Goal: Information Seeking & Learning: Check status

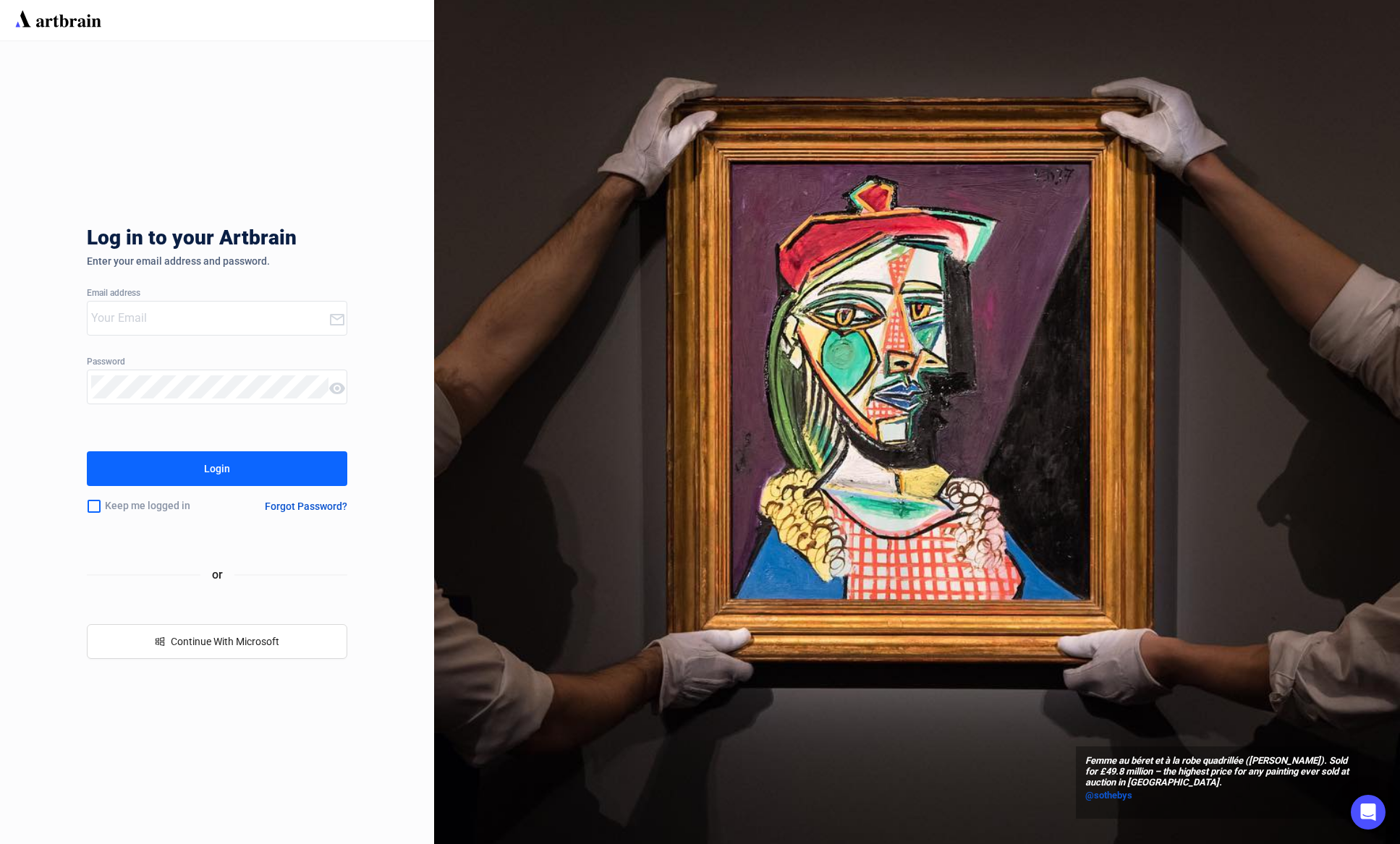
type input "[EMAIL_ADDRESS][DOMAIN_NAME]"
click at [349, 389] on div "Log in to your Artbrain Enter your email address and password. Email address [E…" at bounding box center [217, 443] width 434 height 803
click at [335, 390] on icon at bounding box center [337, 389] width 17 height 17
click at [107, 503] on div "Keep me logged in" at bounding box center [158, 506] width 143 height 31
click at [89, 511] on input "checkbox" at bounding box center [94, 506] width 14 height 31
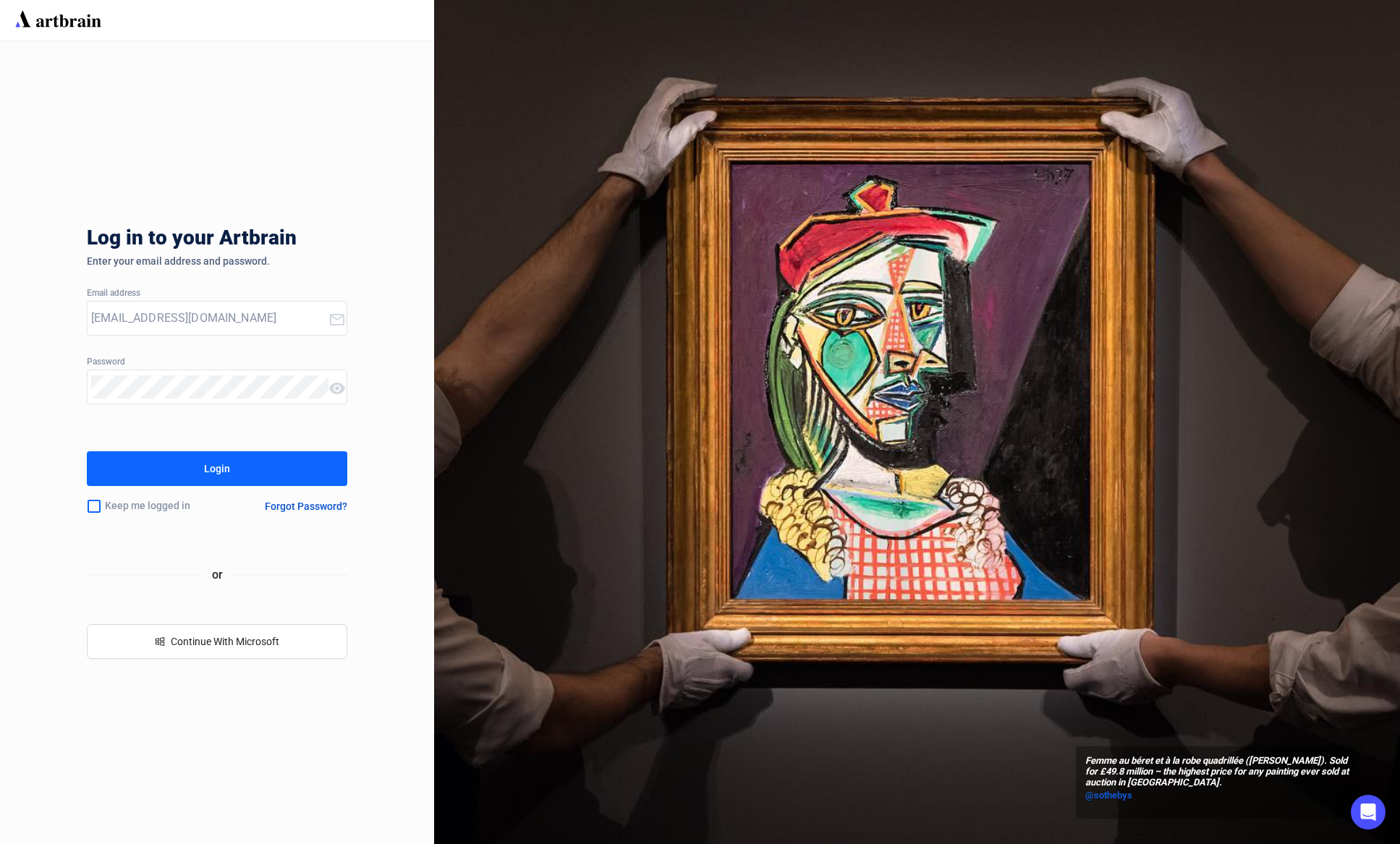
checkbox input "true"
click at [131, 473] on button "Login" at bounding box center [217, 469] width 260 height 34
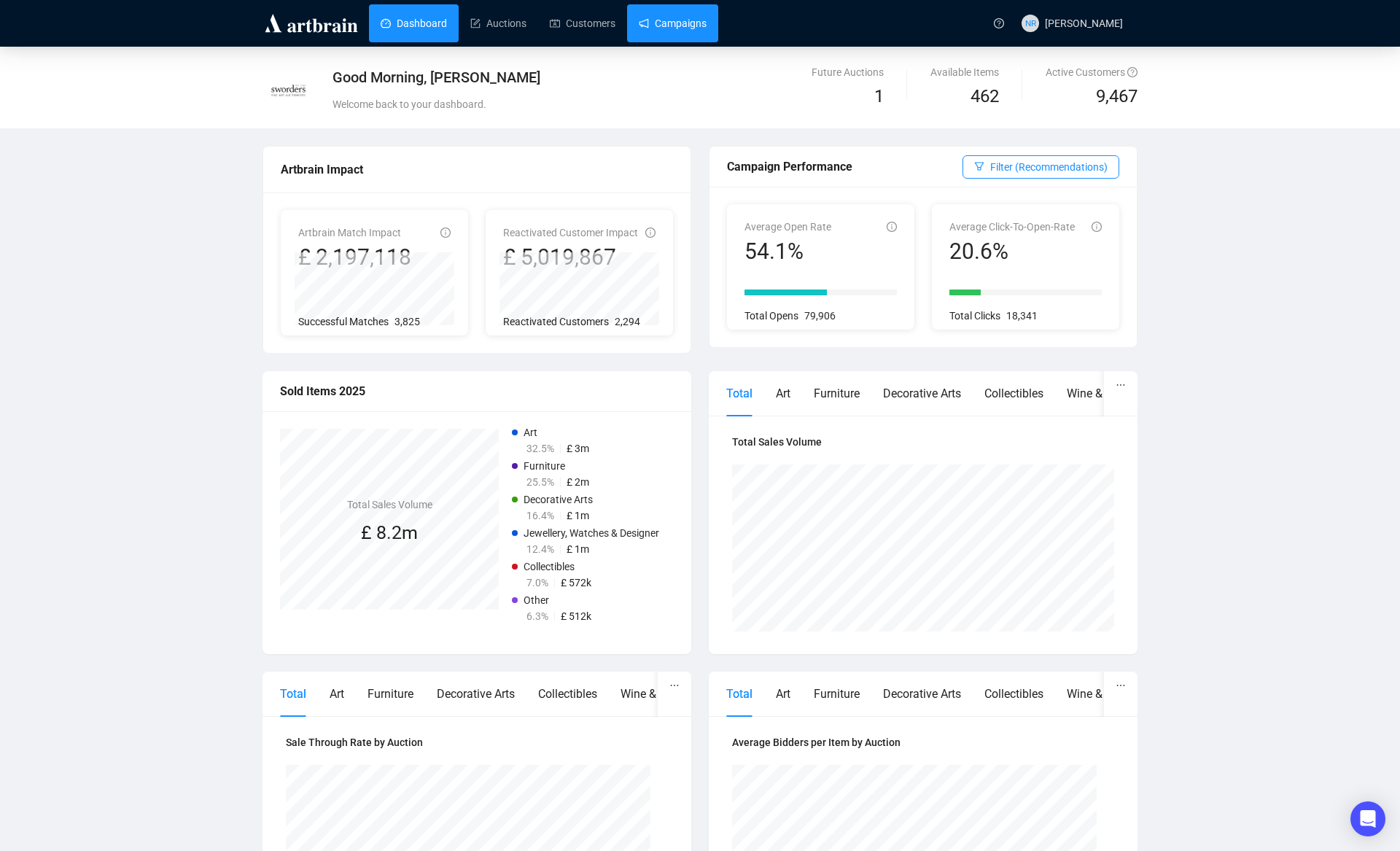
click at [654, 25] on link "Campaigns" at bounding box center [673, 24] width 68 height 38
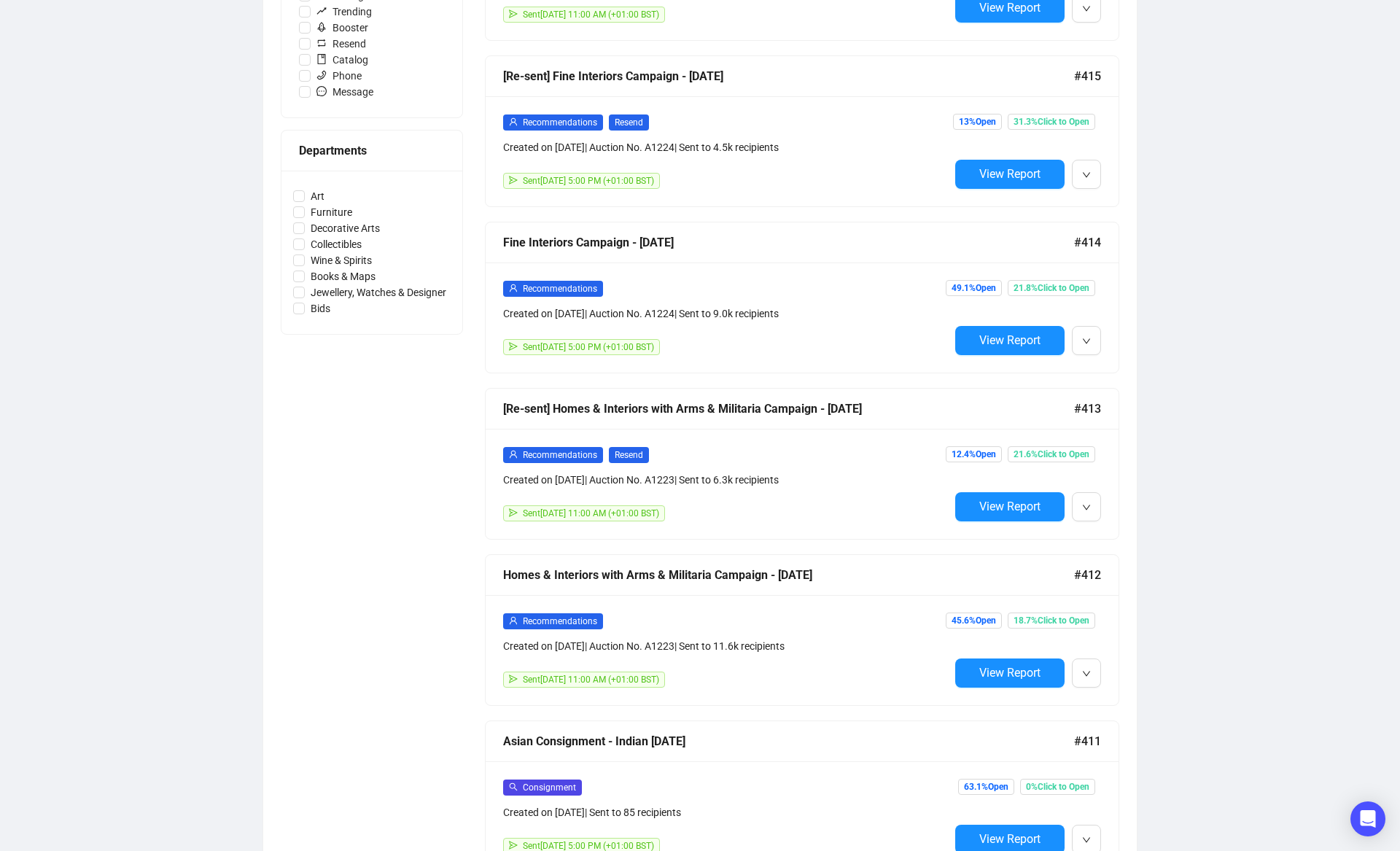
scroll to position [574, 0]
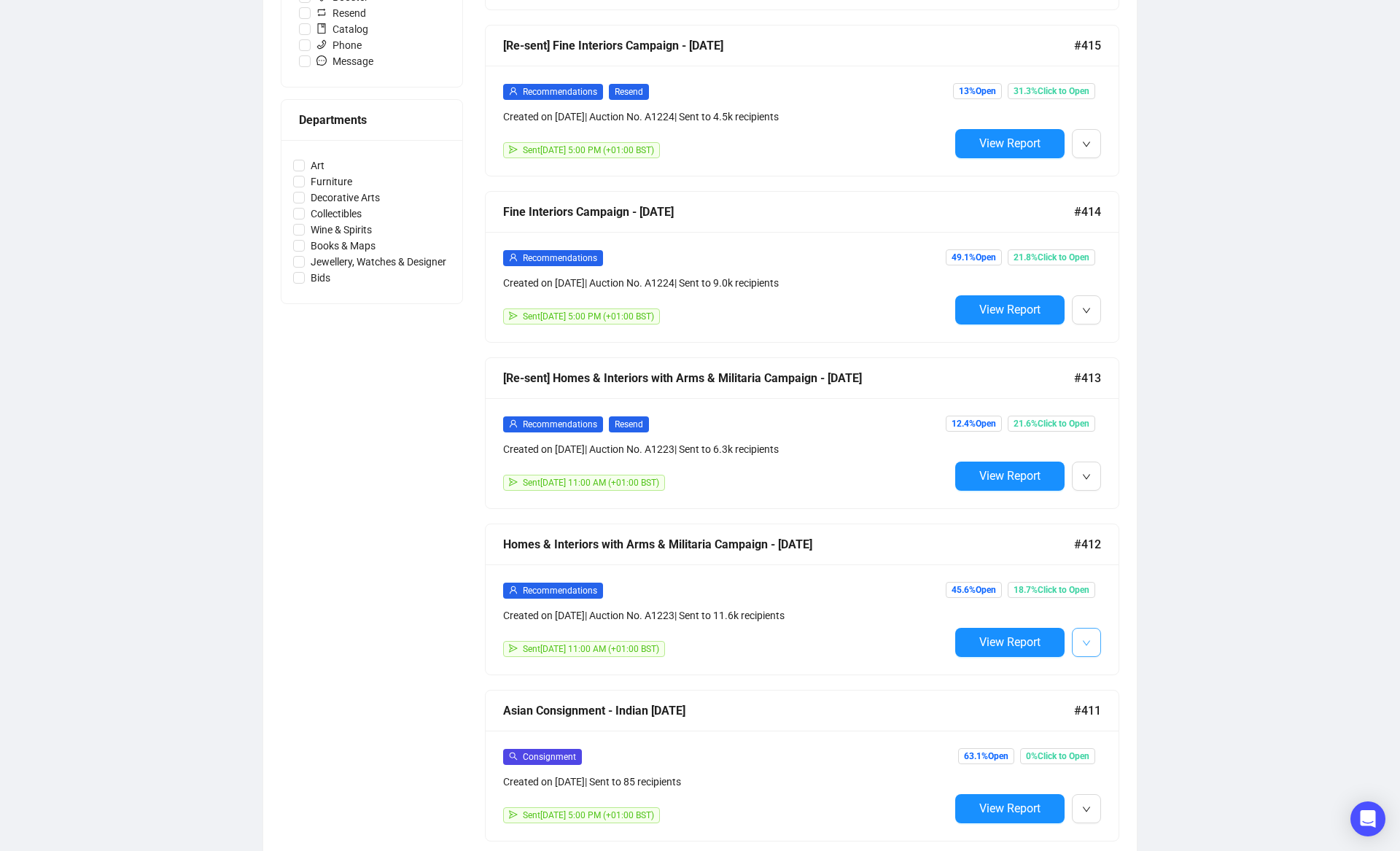
click at [1092, 640] on button "button" at bounding box center [1086, 642] width 29 height 29
click at [724, 547] on div "Homes & Interiors with Arms & Militaria Campaign - [DATE]" at bounding box center [788, 544] width 571 height 18
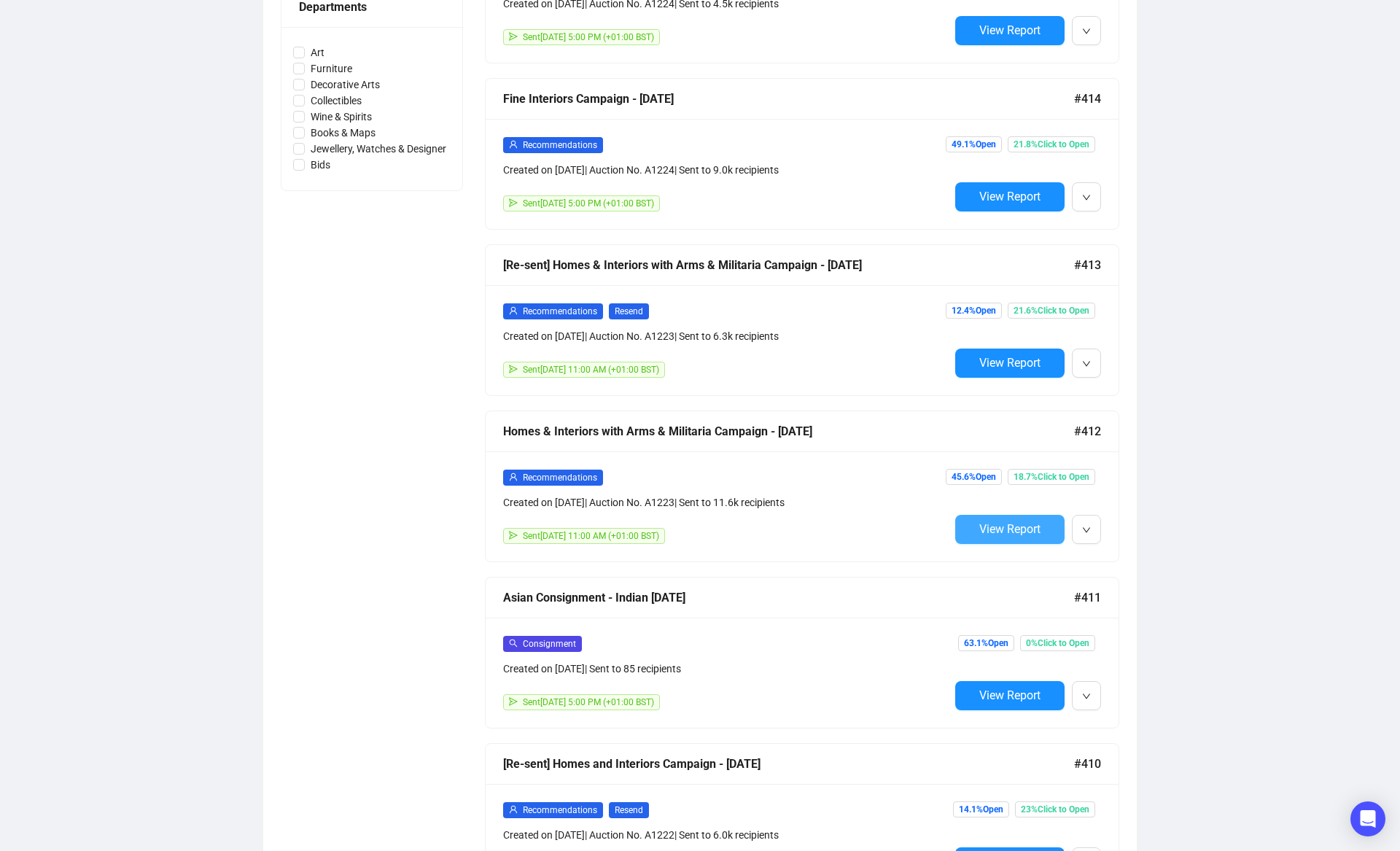
click at [1014, 532] on span "View Report" at bounding box center [1010, 529] width 62 height 14
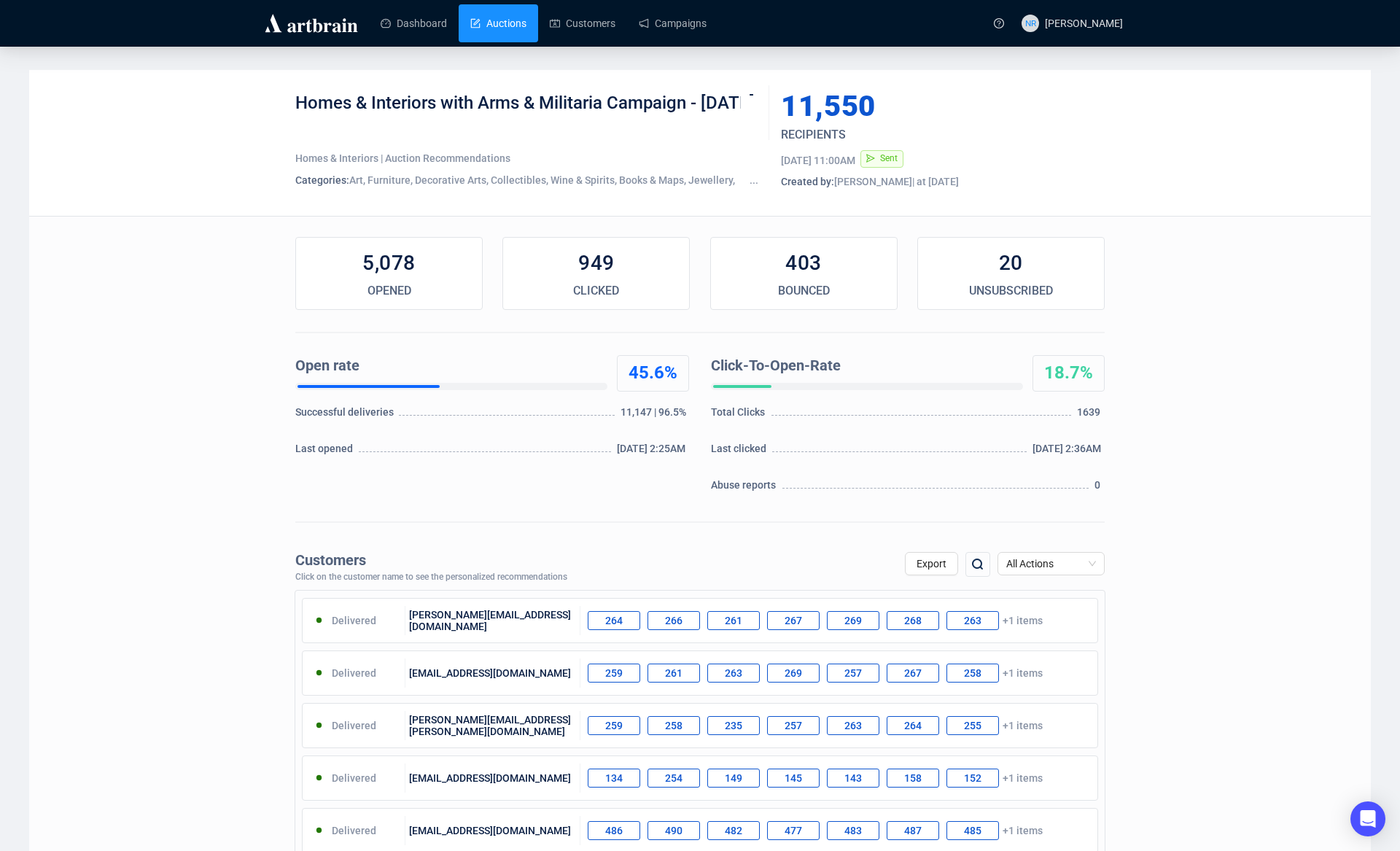
click at [521, 17] on link "Auctions" at bounding box center [498, 24] width 56 height 38
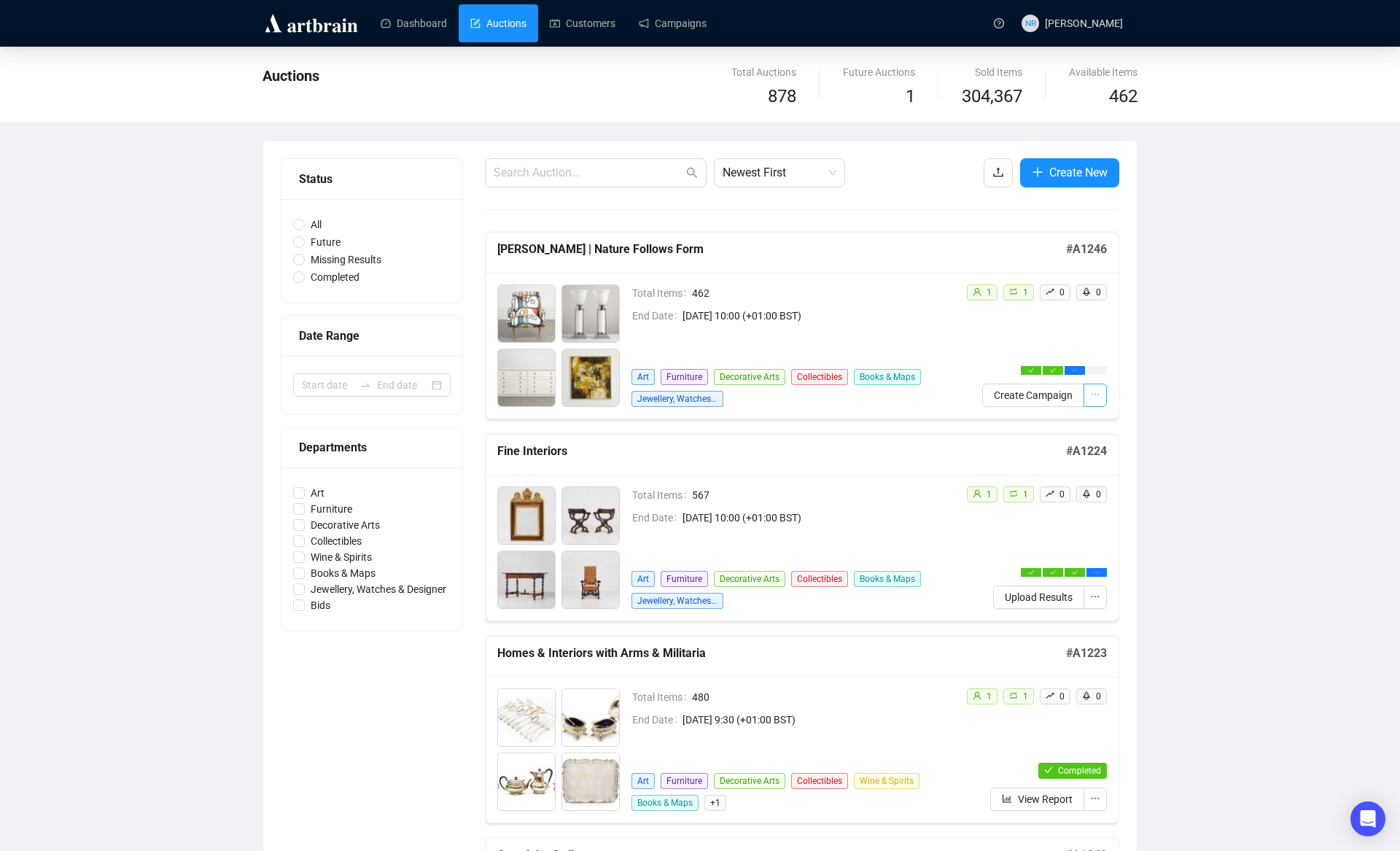
click at [1097, 394] on icon "ellipsis" at bounding box center [1095, 394] width 10 height 10
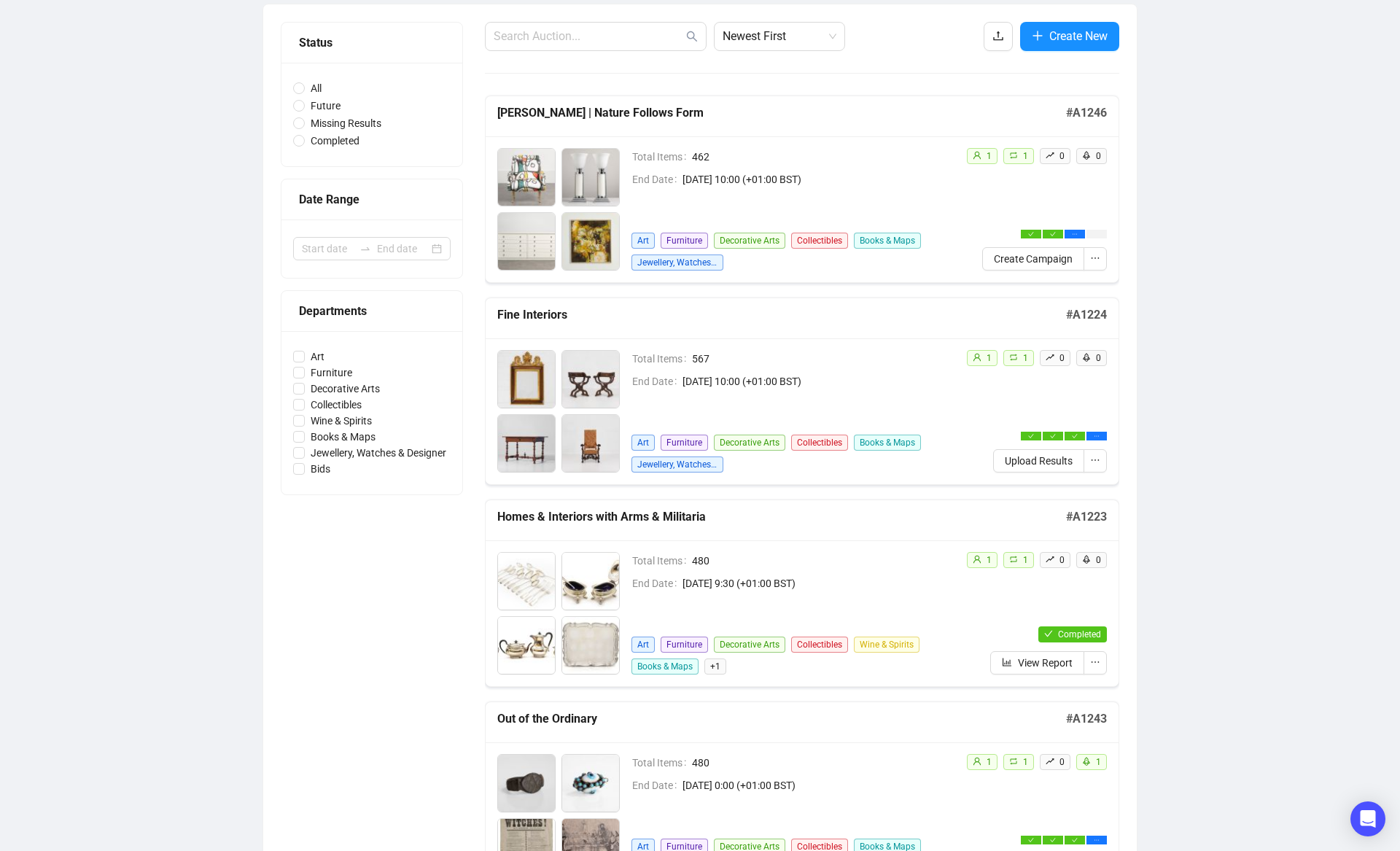
scroll to position [507, 0]
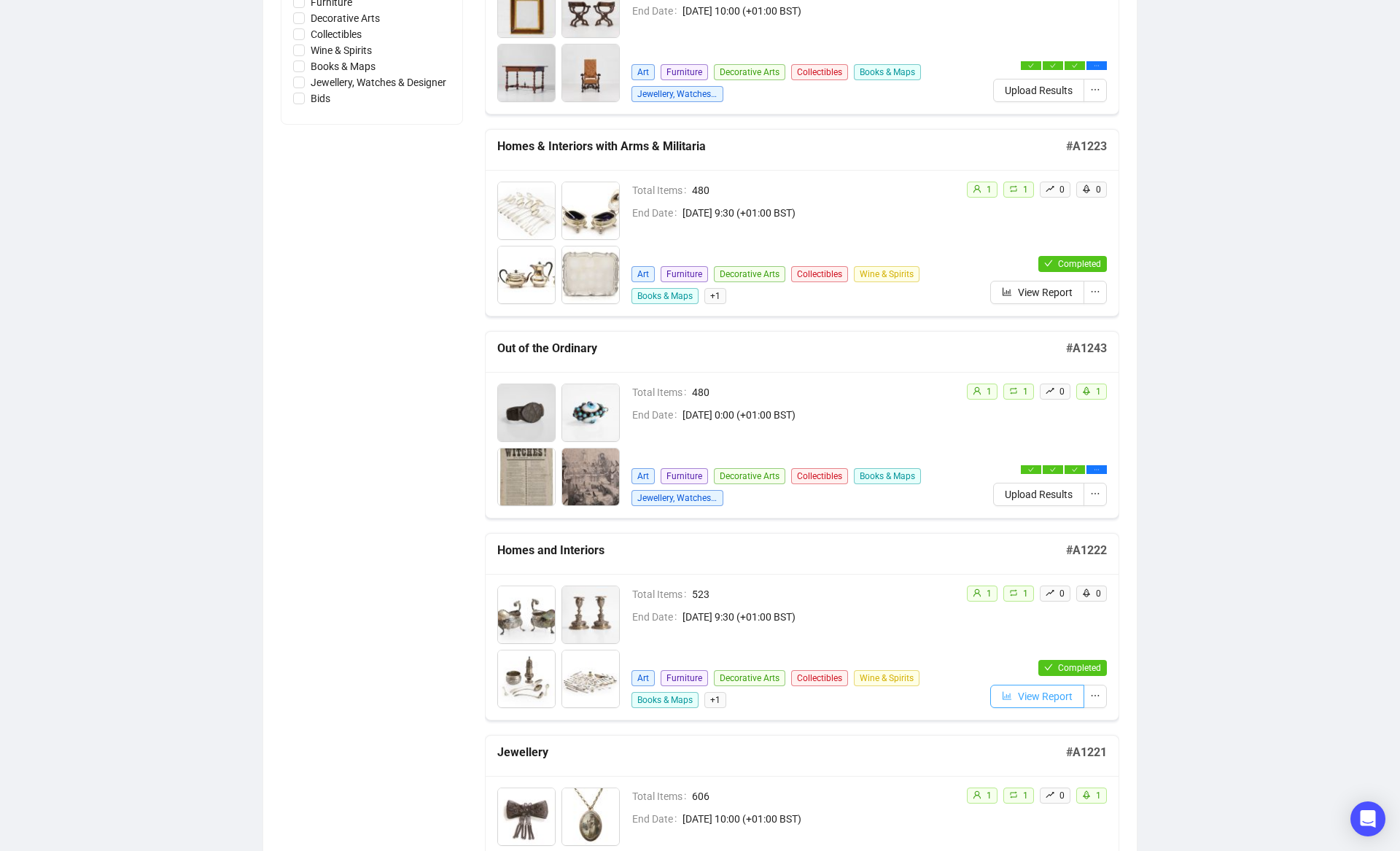
click at [1047, 698] on span "View Report" at bounding box center [1045, 696] width 55 height 16
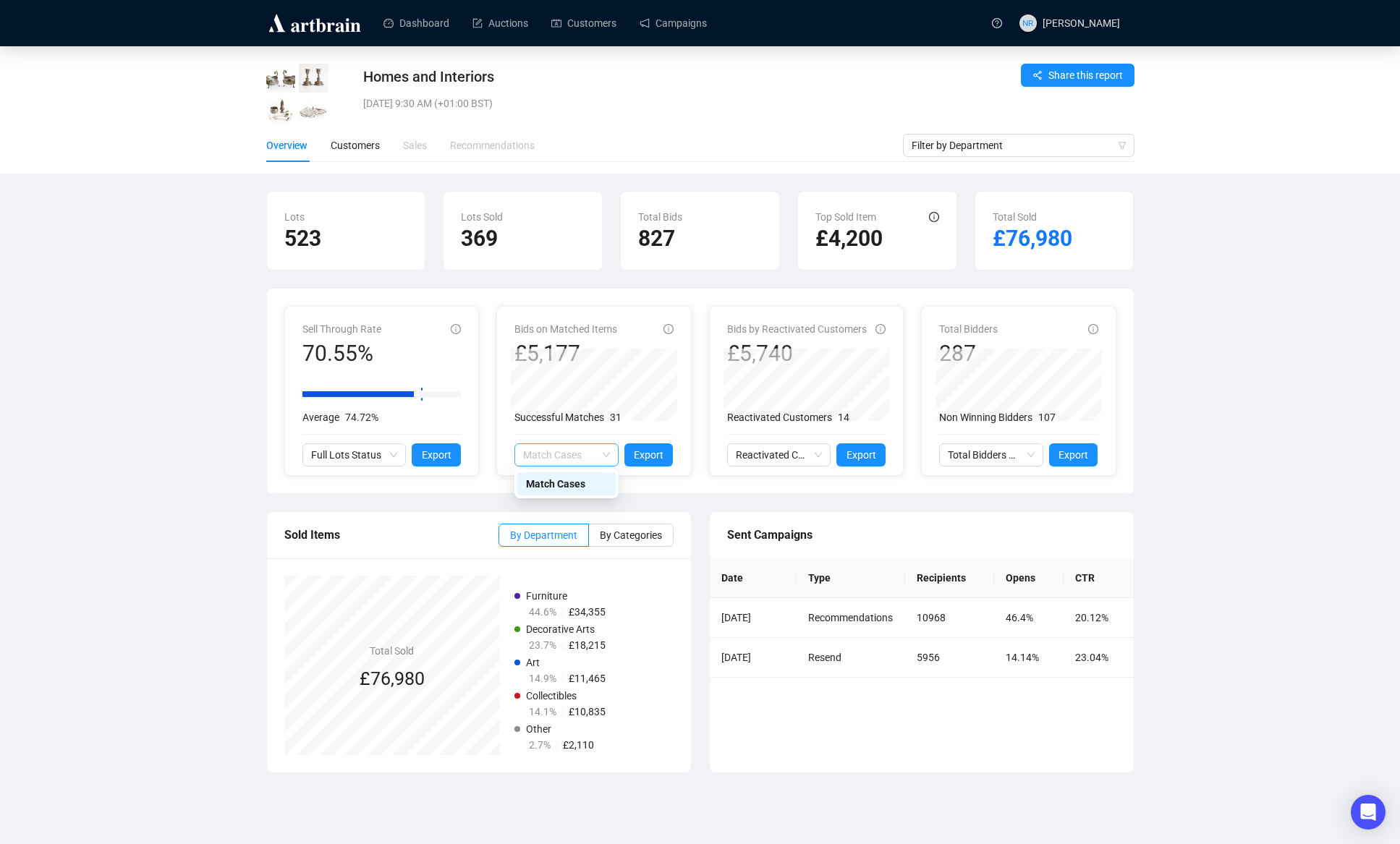
click at [584, 454] on span "Match Cases" at bounding box center [566, 455] width 87 height 22
click at [710, 458] on div "Bids by Reactivated Customers £5,740 Reactivated Customers 14 Reactivated Custo…" at bounding box center [807, 390] width 194 height 168
click at [817, 455] on span "Reactivated Customers Activity" at bounding box center [779, 455] width 87 height 22
click at [877, 454] on button "Export" at bounding box center [861, 455] width 49 height 24
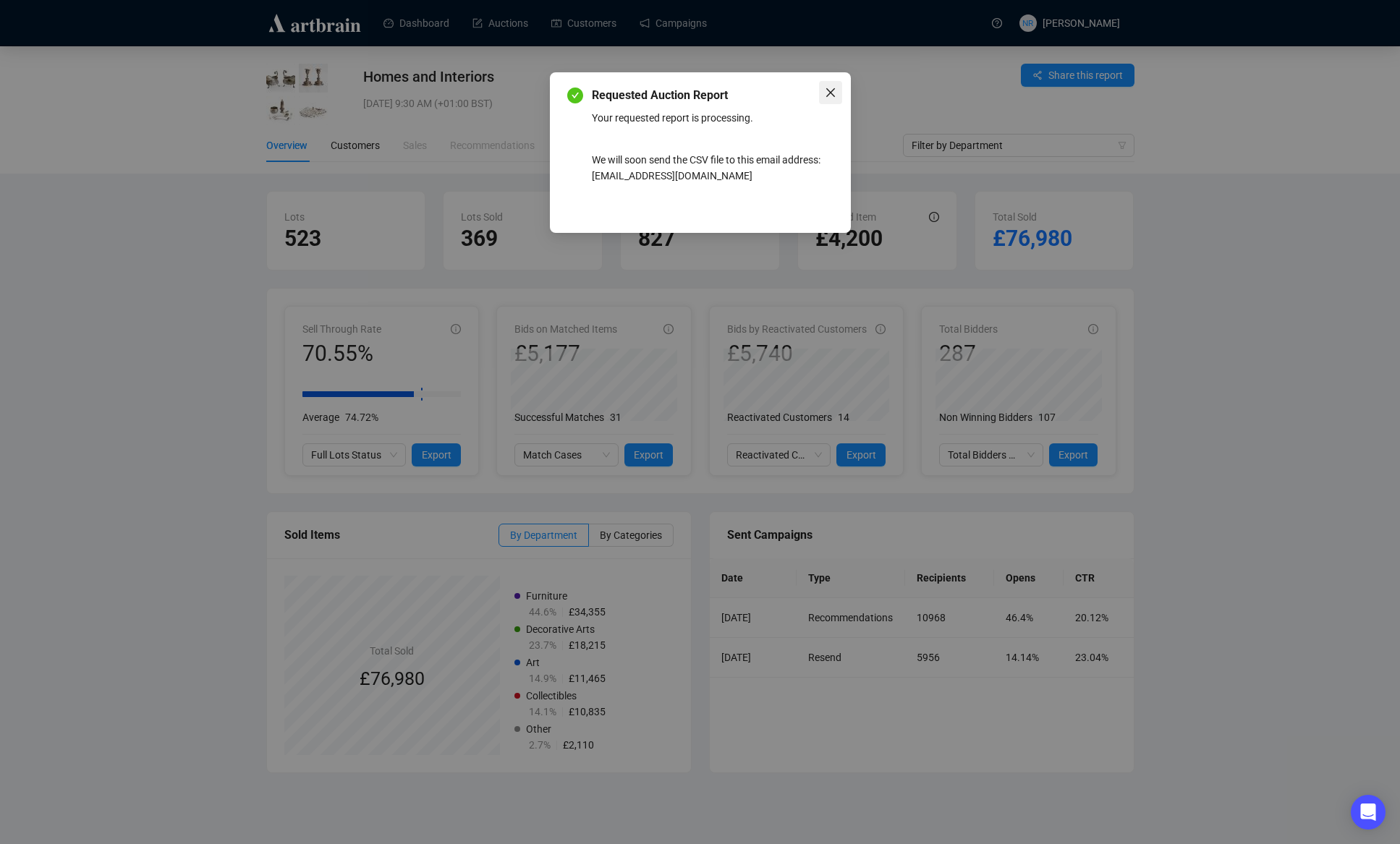
click at [841, 89] on span "Close" at bounding box center [831, 92] width 24 height 12
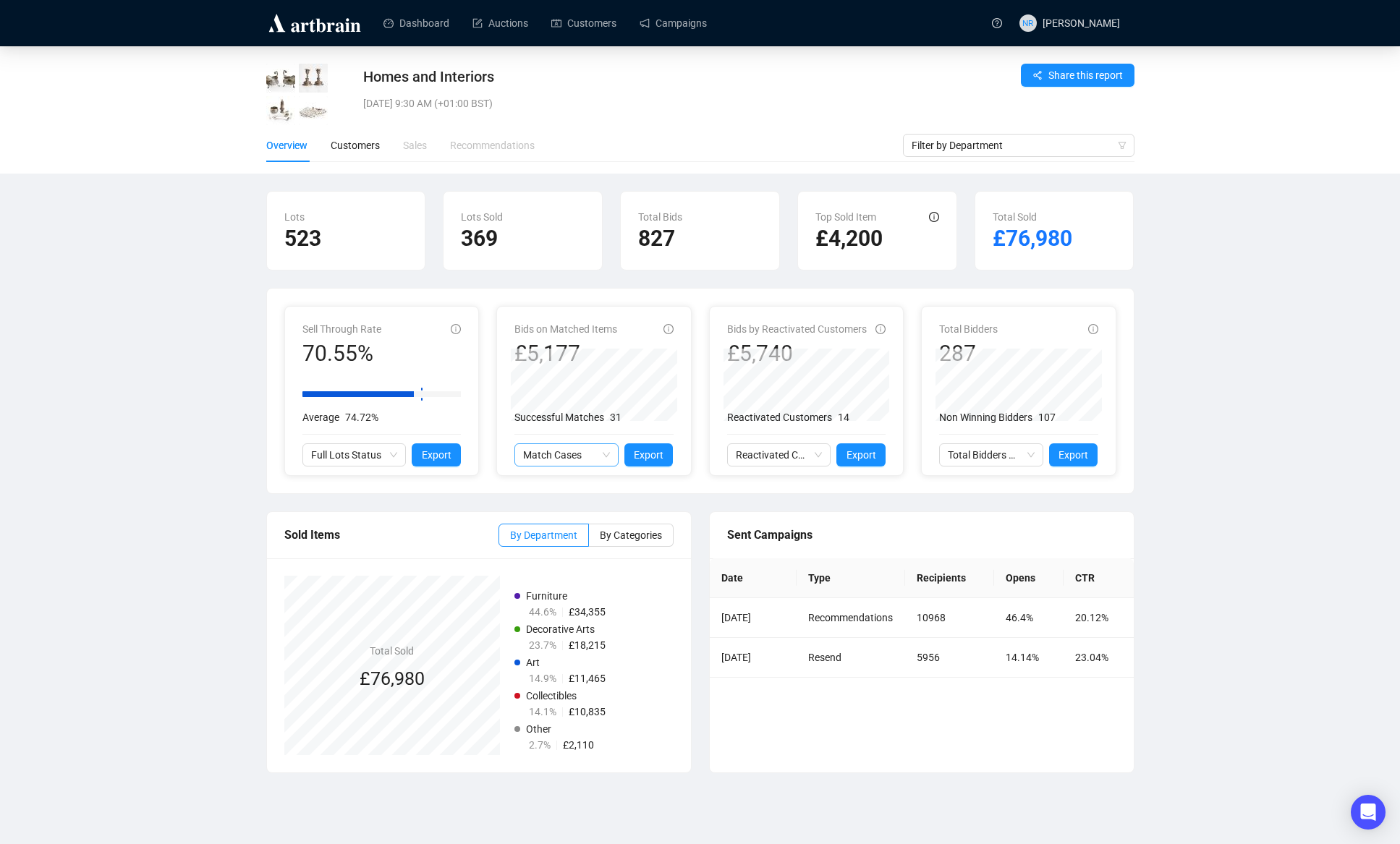
click at [560, 455] on span "Match Cases" at bounding box center [566, 455] width 87 height 22
click at [669, 328] on icon "info-circle" at bounding box center [669, 329] width 10 height 10
click at [884, 330] on icon "info-circle" at bounding box center [880, 329] width 10 height 10
click at [878, 334] on div "Bids by Reactivated Customers £5,740" at bounding box center [807, 344] width 159 height 46
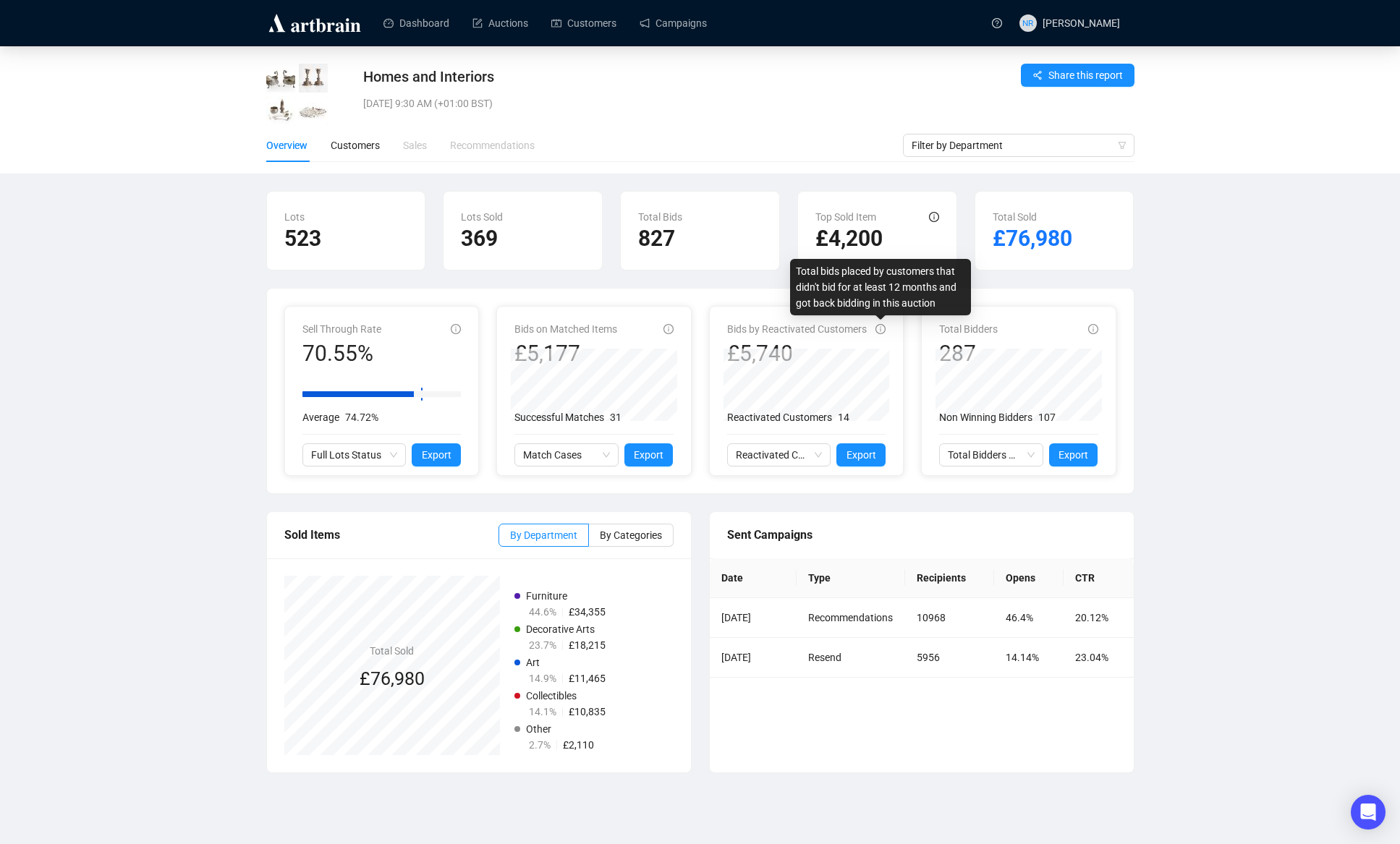
click at [879, 333] on icon "info-circle" at bounding box center [880, 329] width 10 height 10
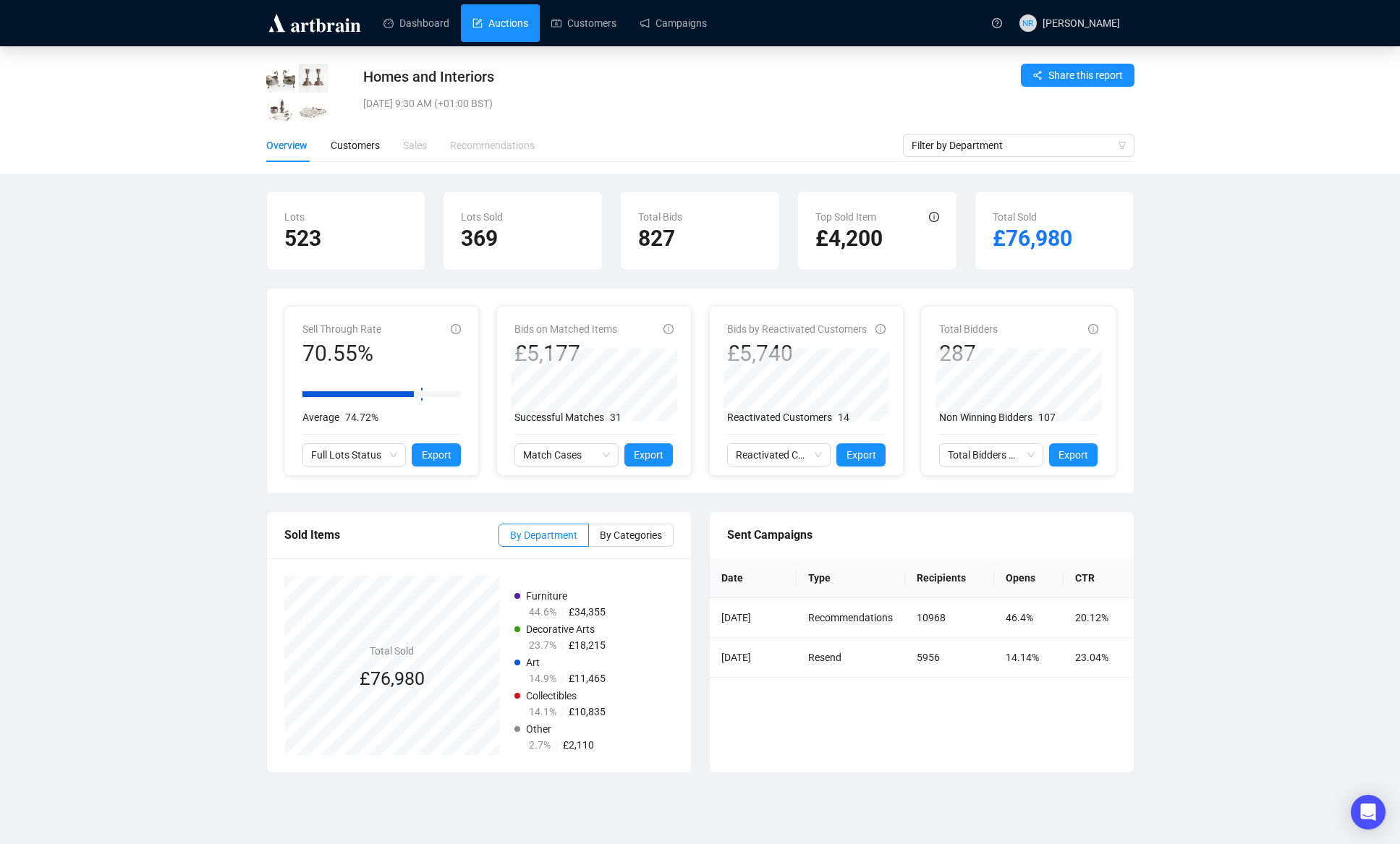
click at [506, 27] on link "Auctions" at bounding box center [500, 24] width 56 height 38
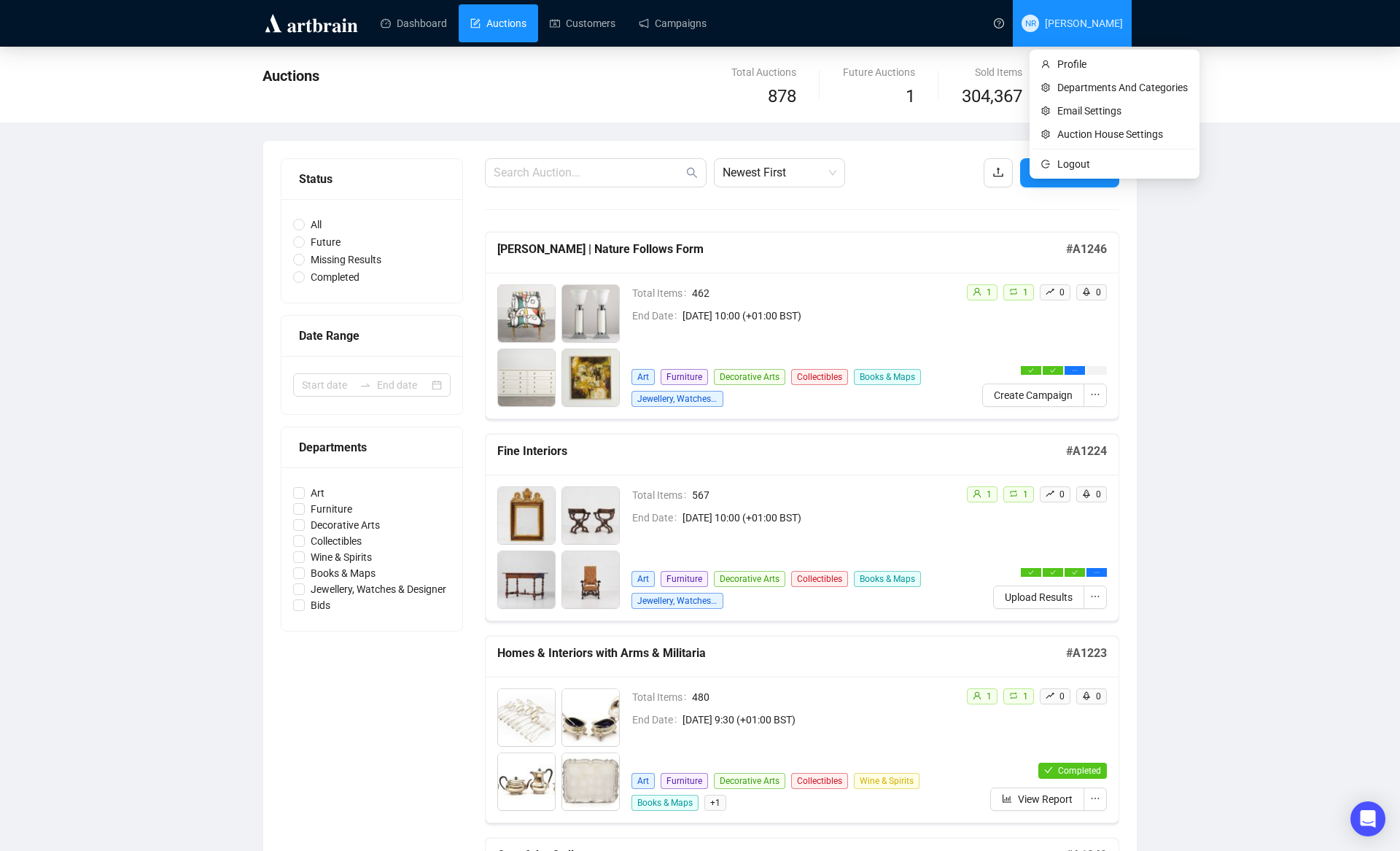
click at [1091, 34] on span "NR [PERSON_NAME]" at bounding box center [1072, 23] width 101 height 47
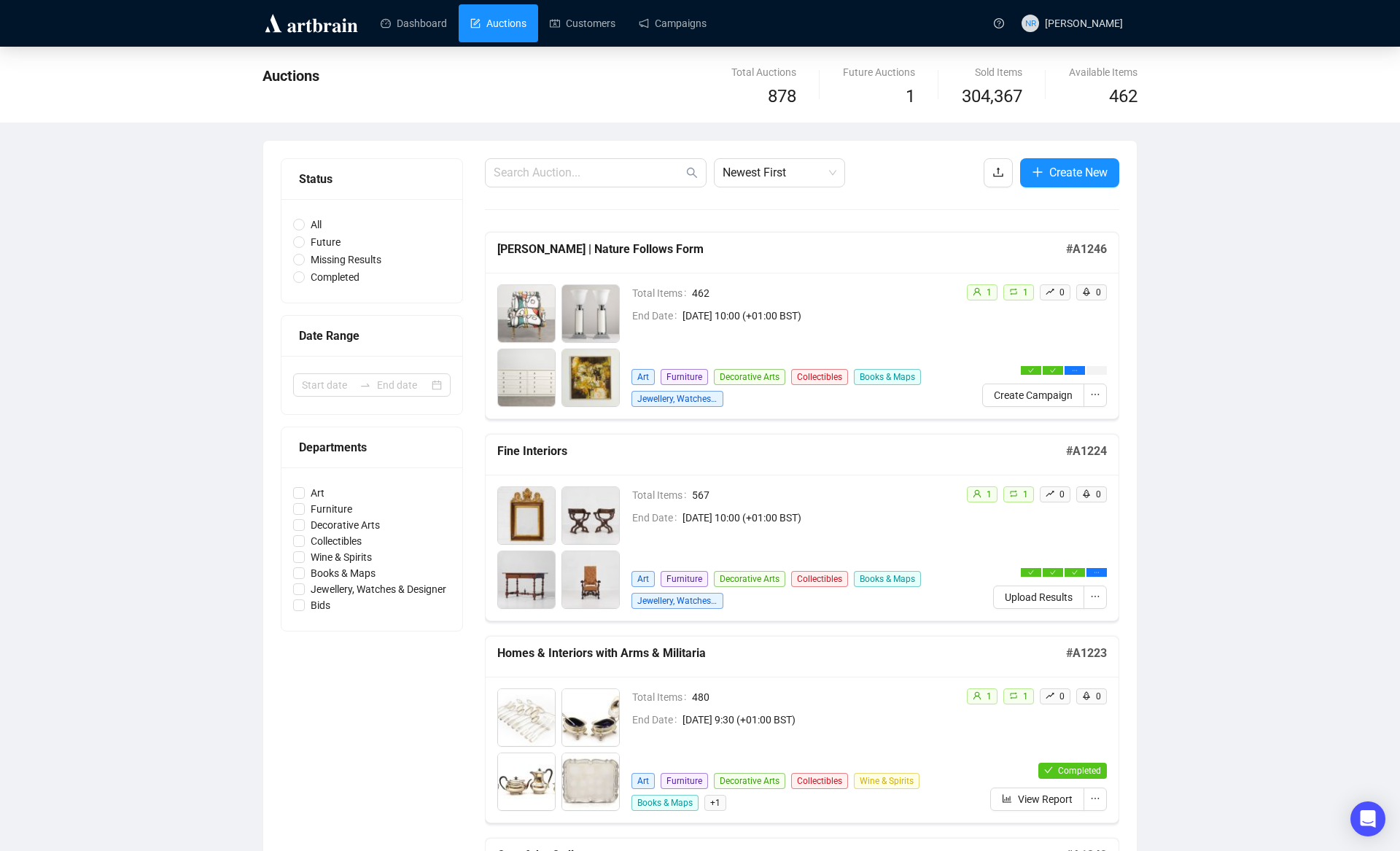
click at [680, 20] on link "Campaigns" at bounding box center [673, 24] width 68 height 38
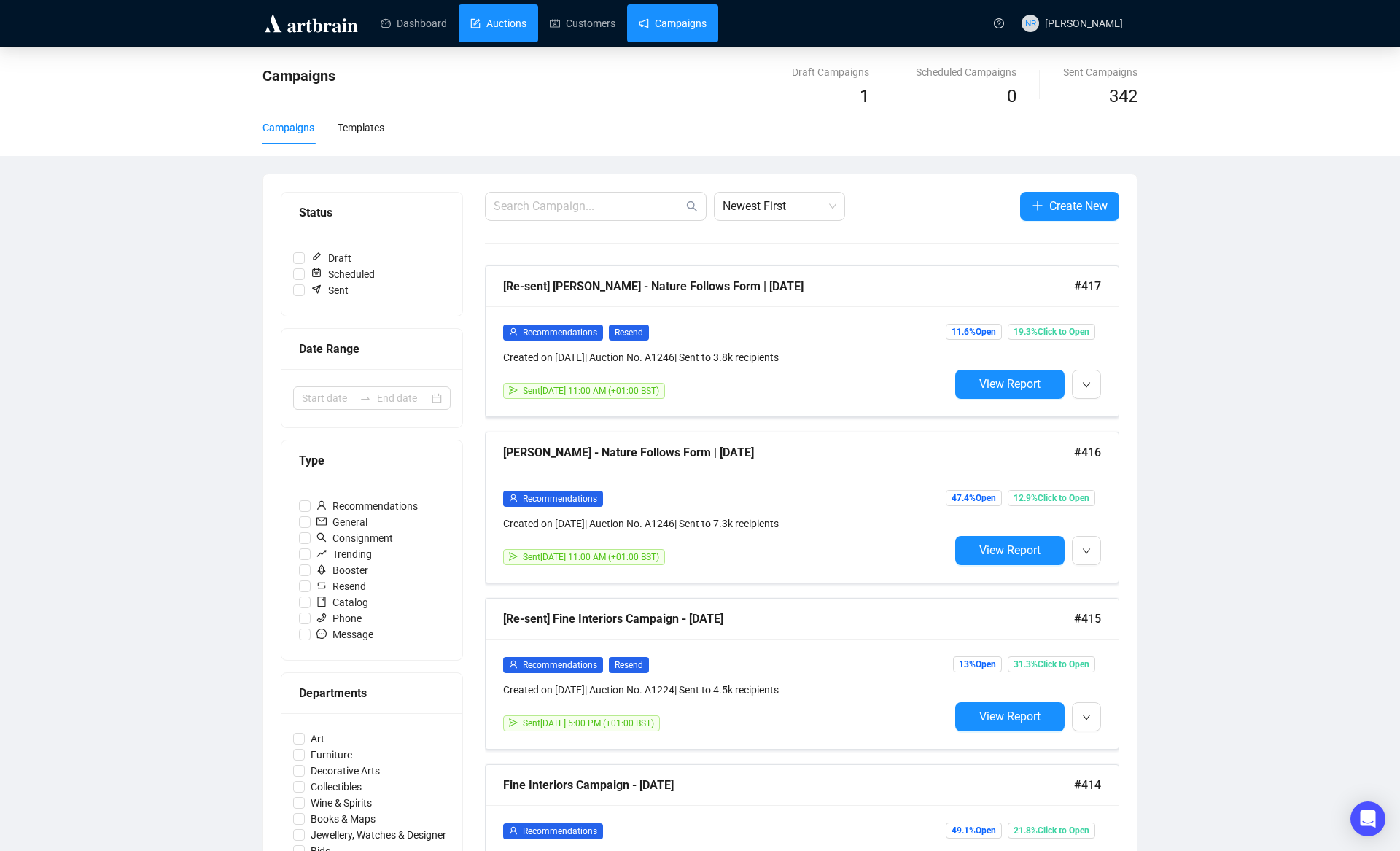
click at [505, 32] on link "Auctions" at bounding box center [498, 24] width 56 height 38
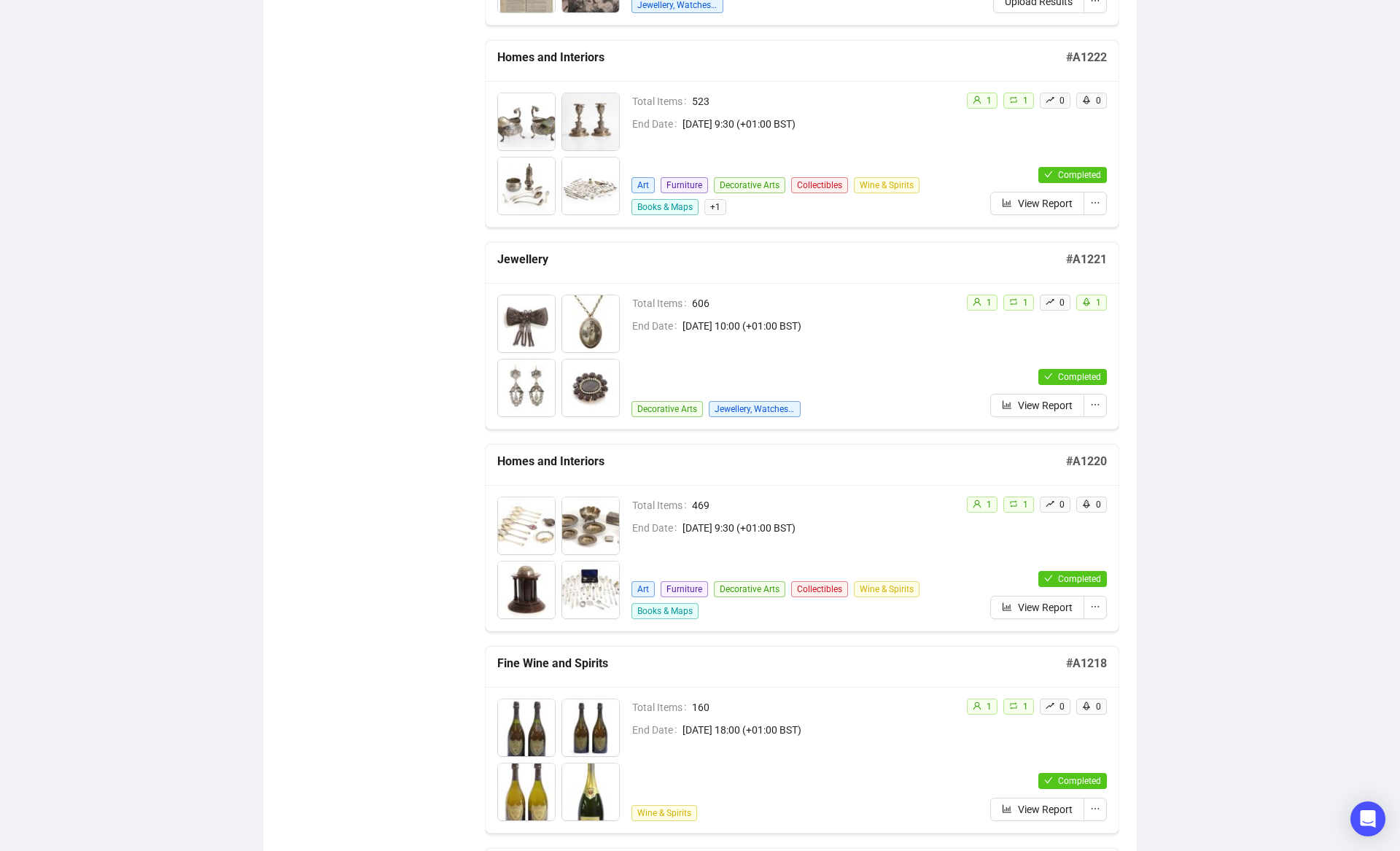
scroll to position [672, 0]
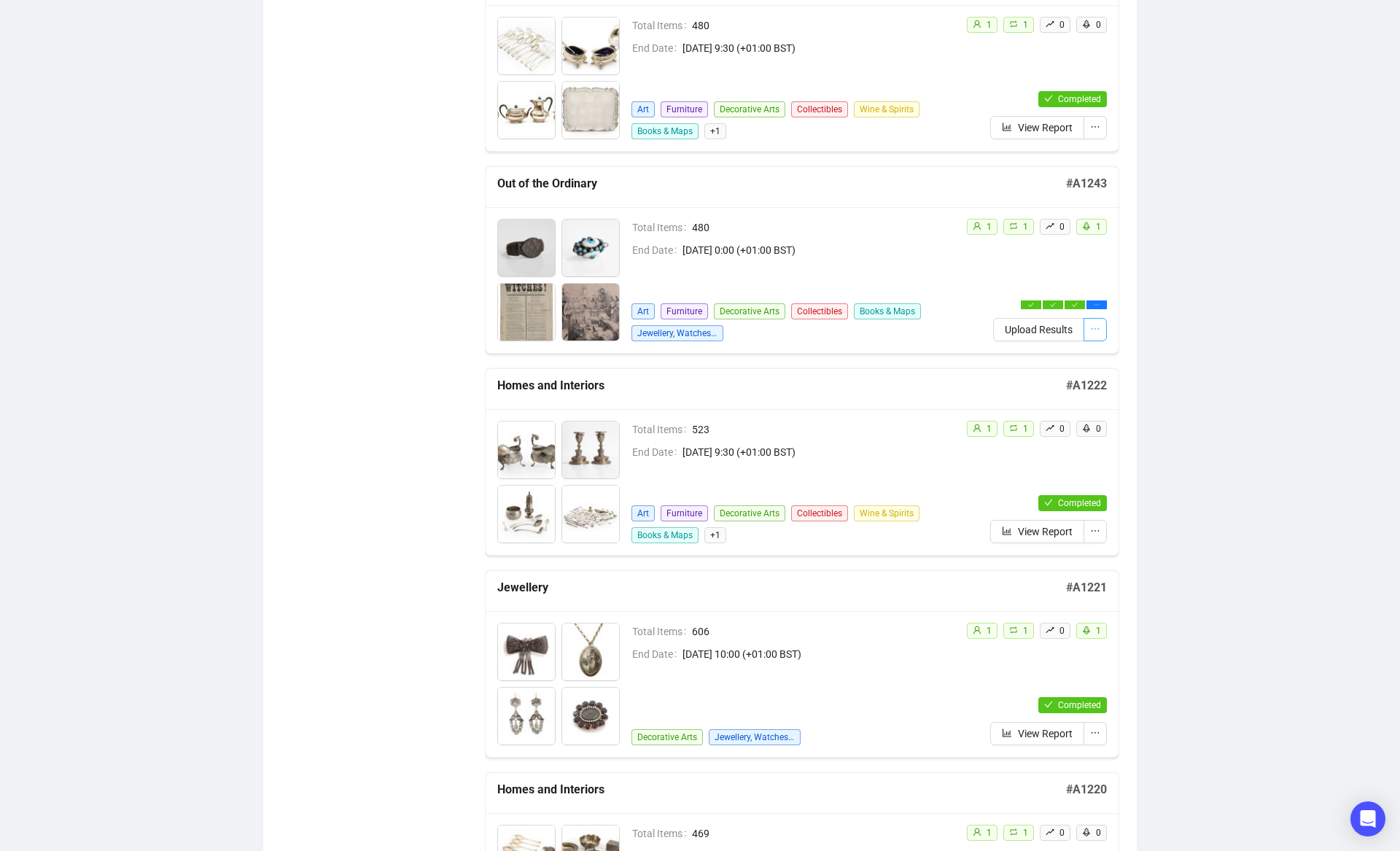
click at [1096, 329] on icon "ellipsis" at bounding box center [1095, 329] width 10 height 10
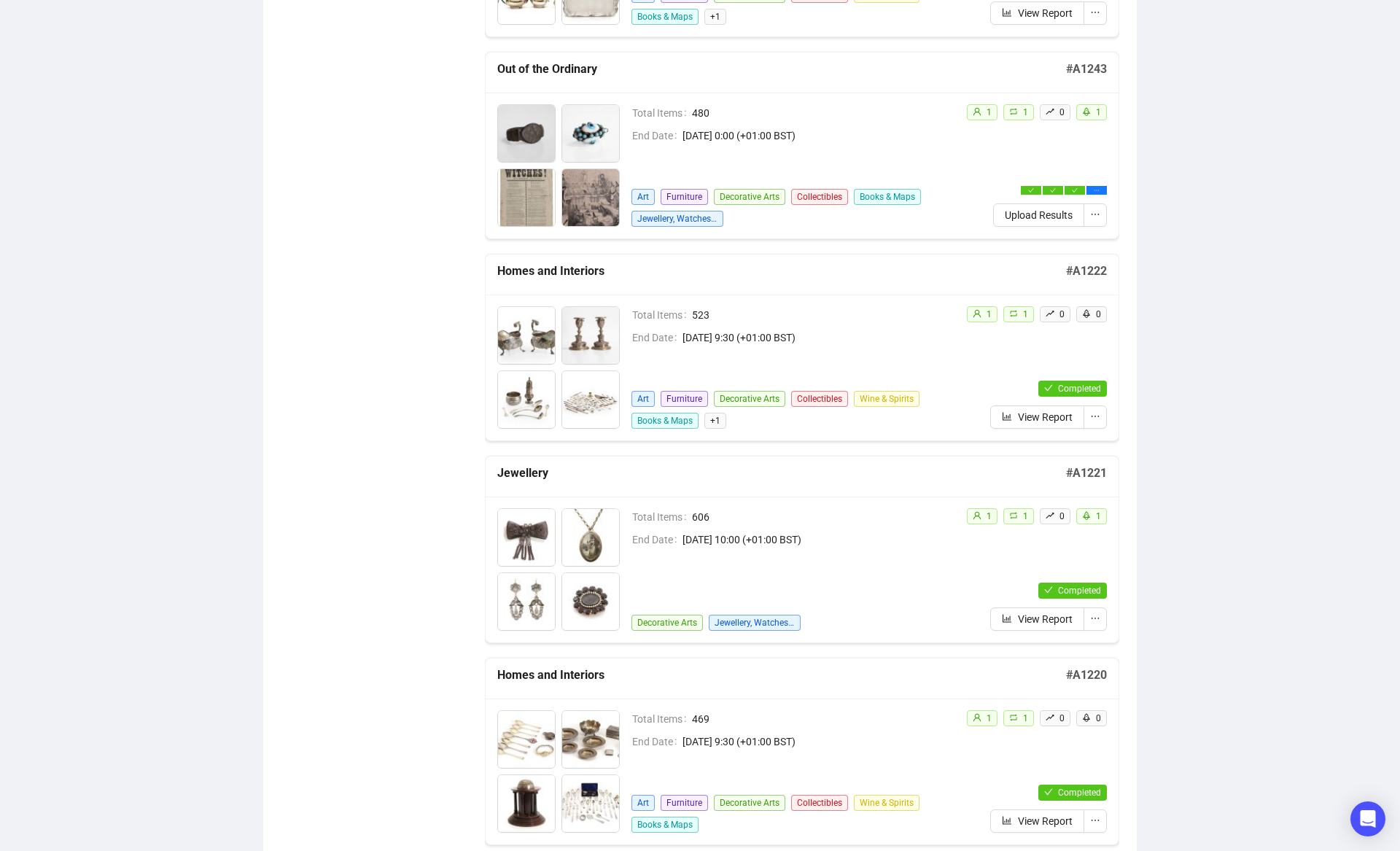
scroll to position [793, 0]
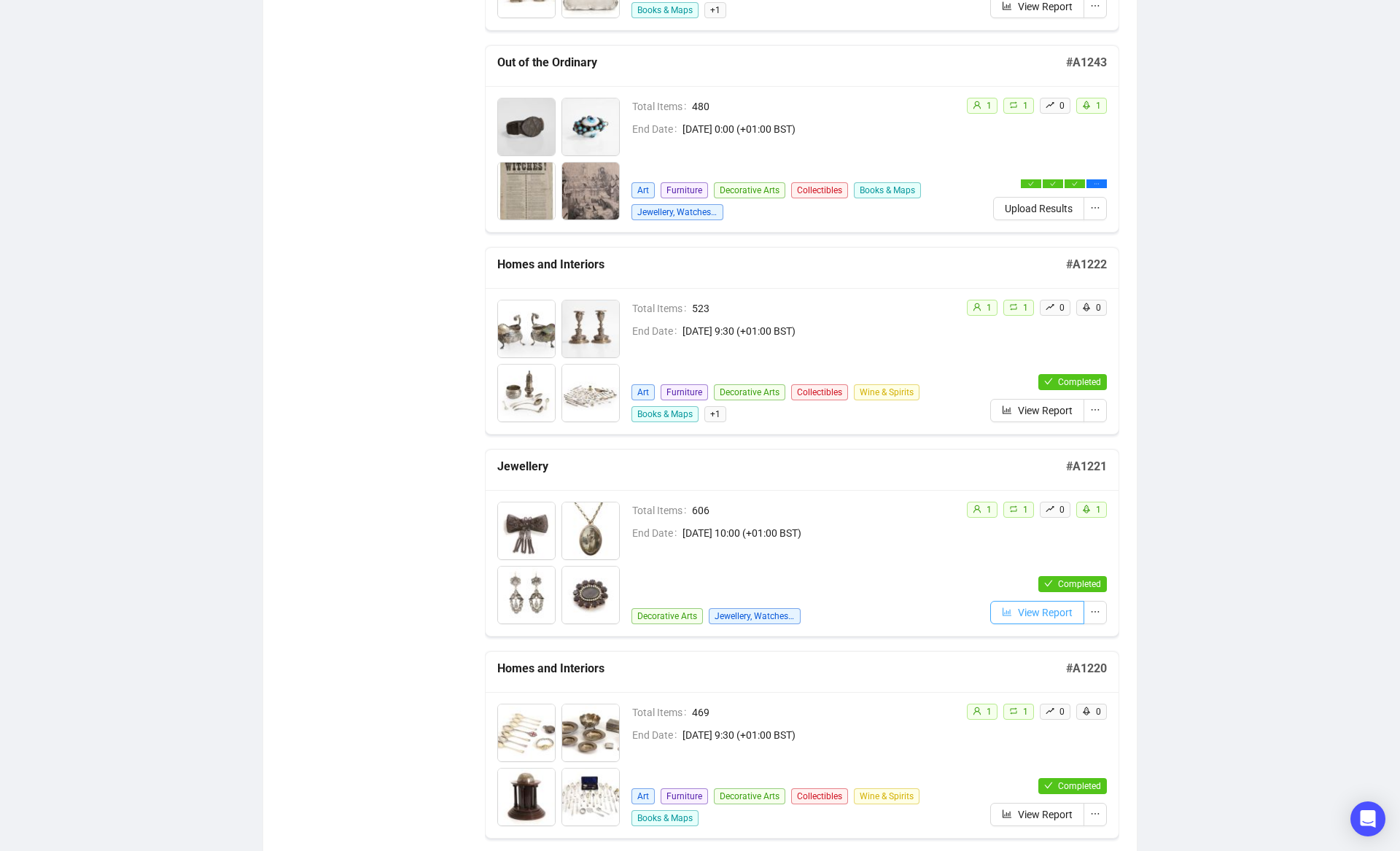
click at [1026, 619] on span "View Report" at bounding box center [1045, 612] width 55 height 16
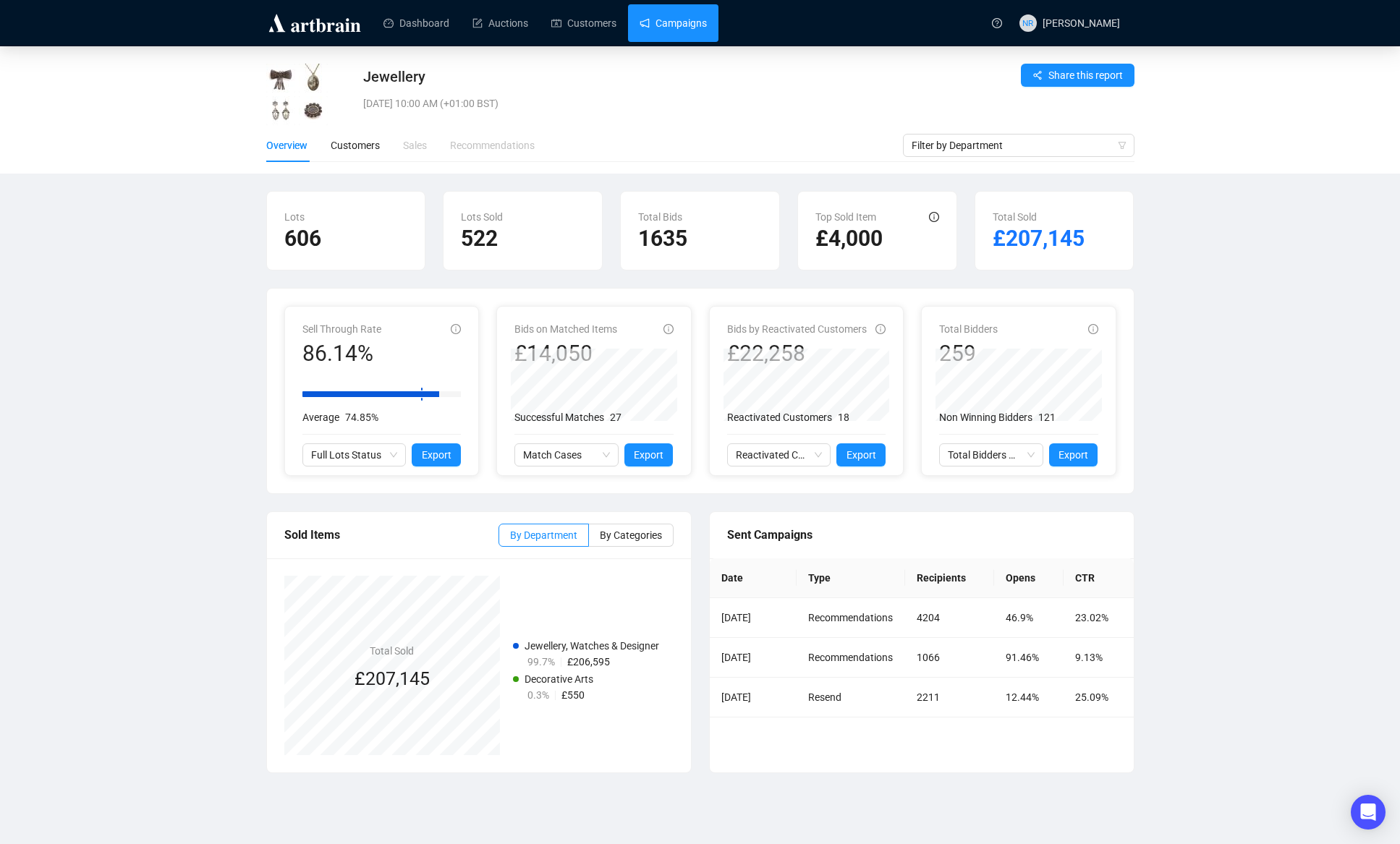
click at [685, 22] on link "Campaigns" at bounding box center [673, 24] width 67 height 38
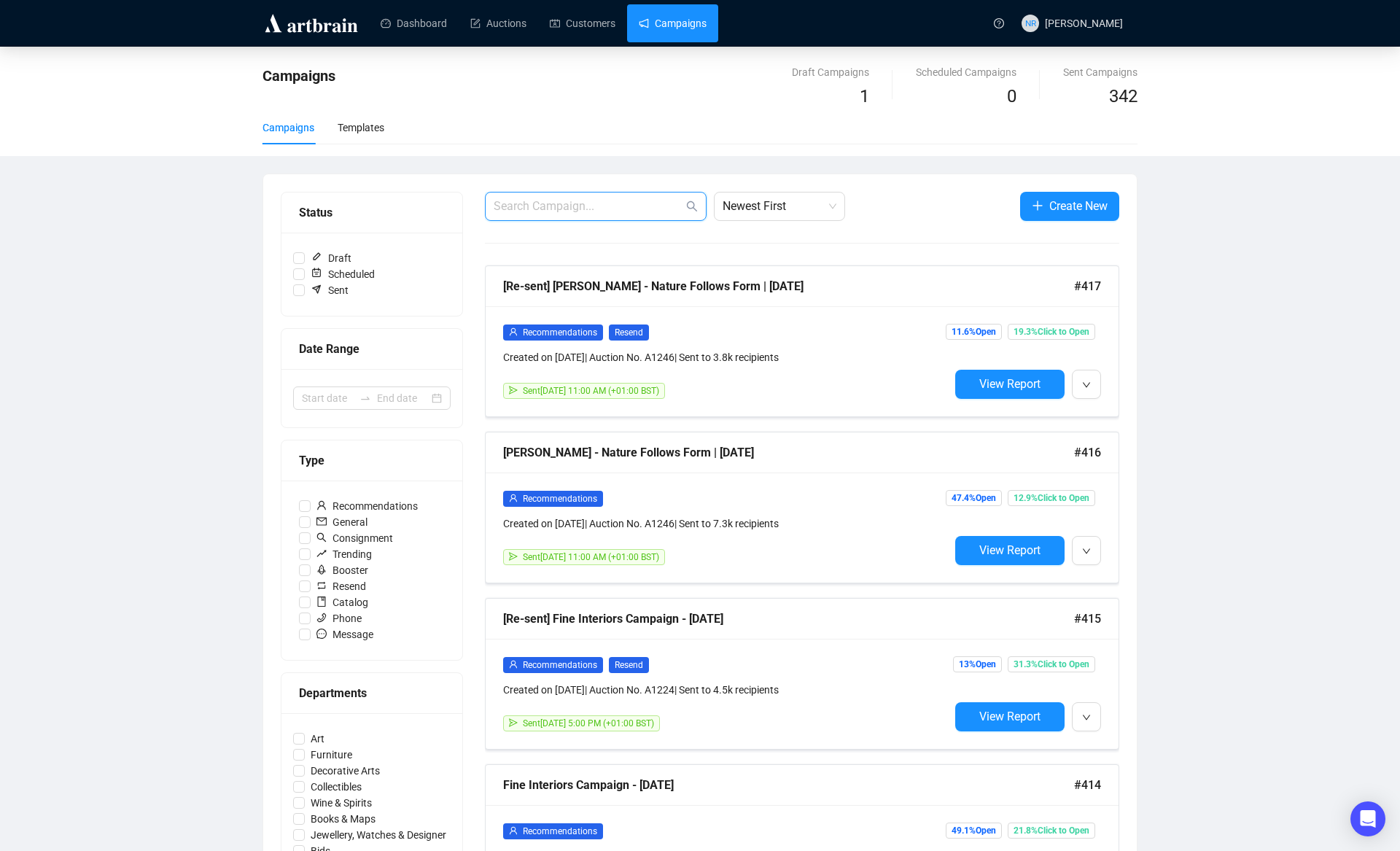
click at [621, 205] on input "text" at bounding box center [589, 206] width 190 height 17
type input "A1223"
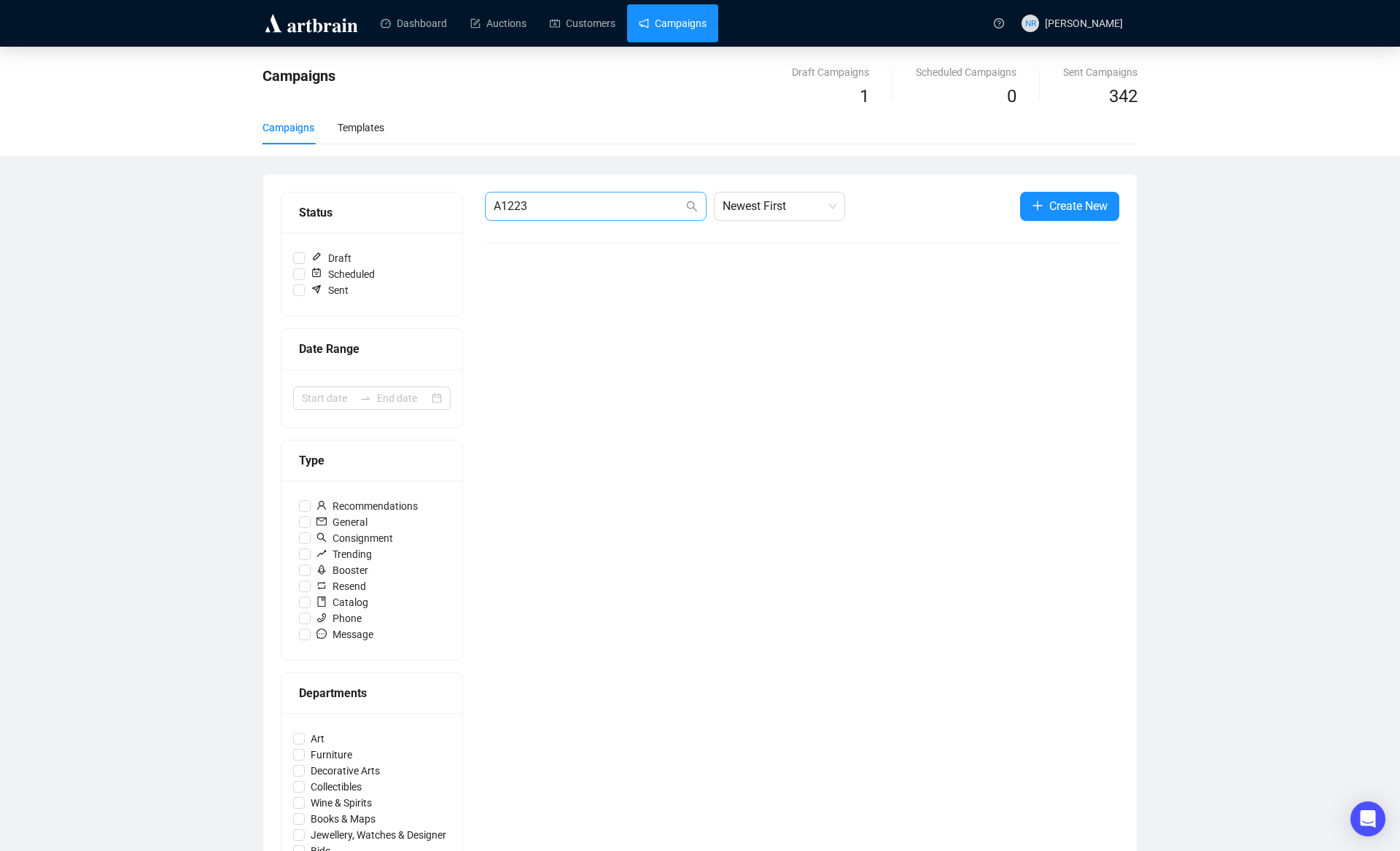
click at [692, 207] on icon "search" at bounding box center [692, 206] width 12 height 12
drag, startPoint x: 519, startPoint y: 205, endPoint x: 454, endPoint y: 204, distance: 65.0
click at [477, 204] on div "Status Draft Scheduled Sent Date Range Type Recommendations General Consignment…" at bounding box center [700, 538] width 839 height 693
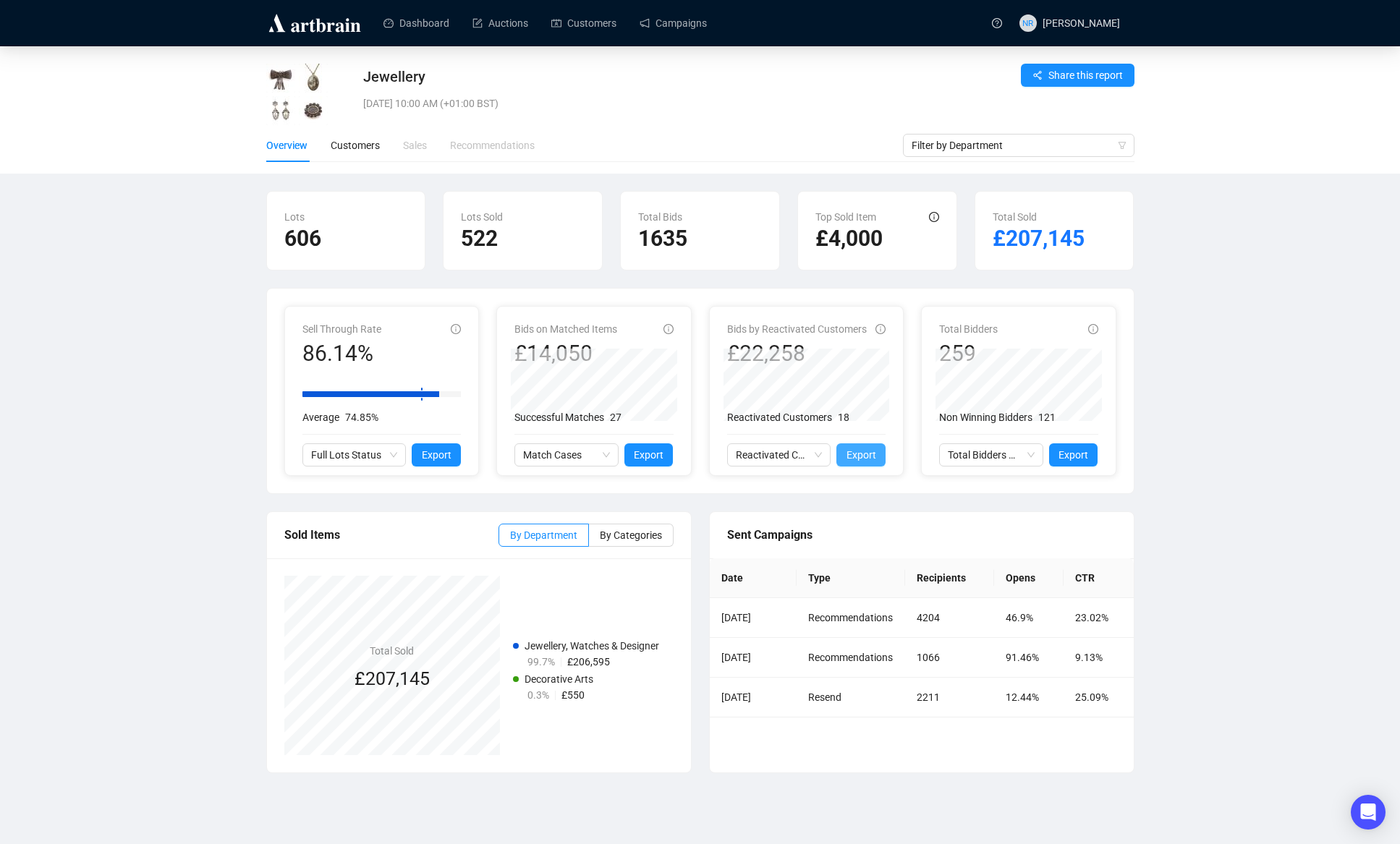
click at [862, 462] on span "Export" at bounding box center [861, 455] width 30 height 16
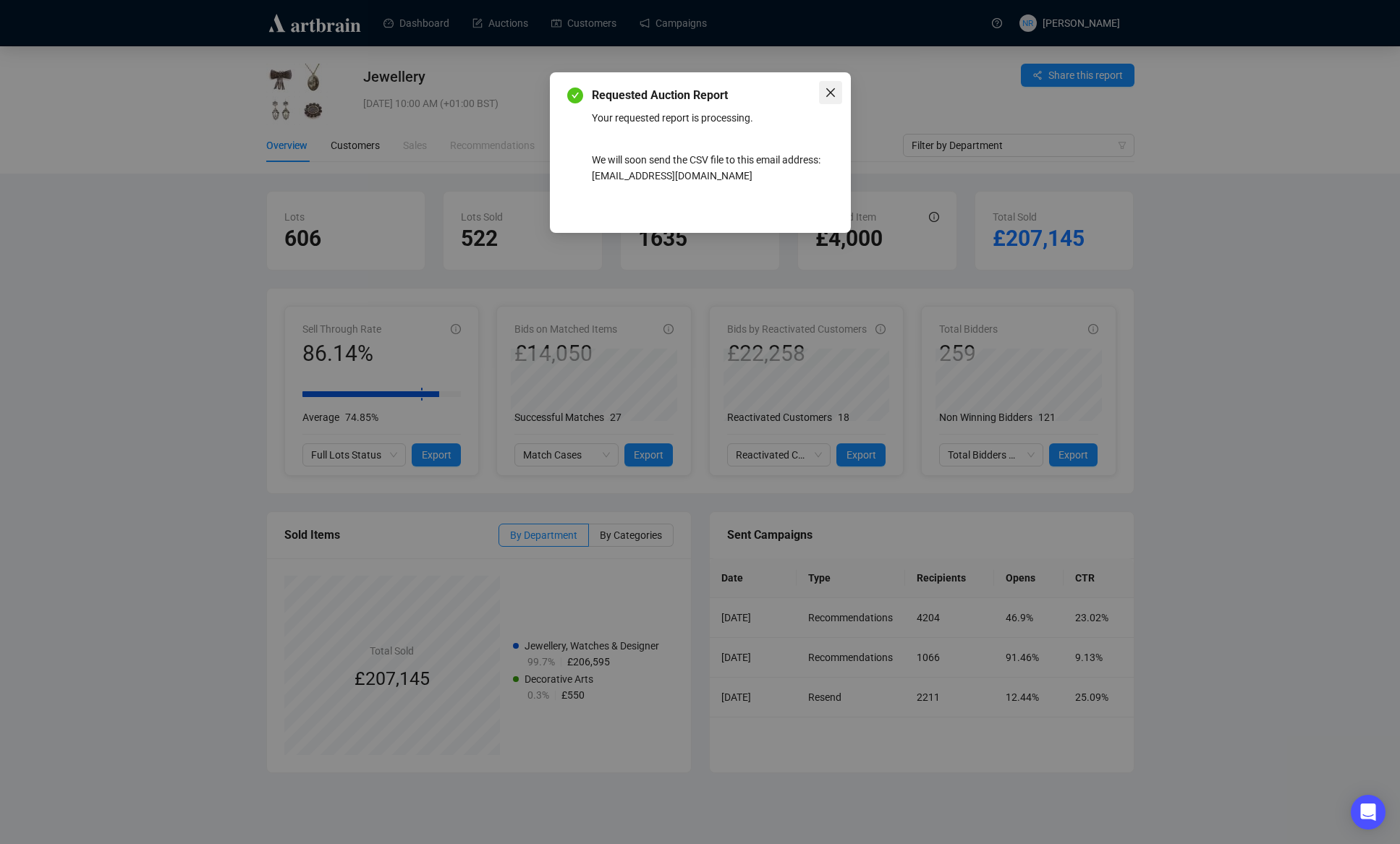
click at [828, 93] on icon "close" at bounding box center [829, 92] width 9 height 9
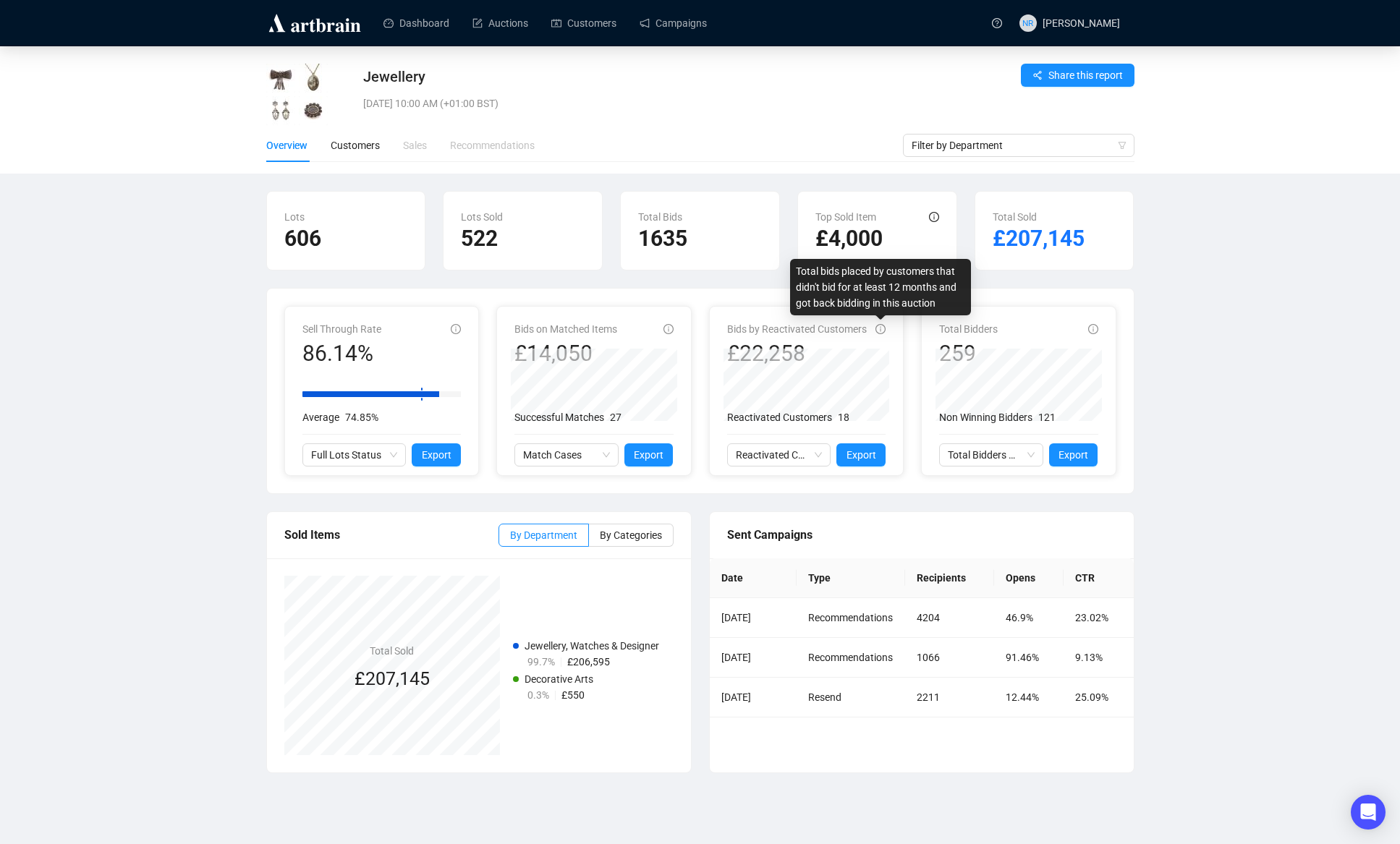
click at [880, 333] on icon "info-circle" at bounding box center [880, 329] width 10 height 10
click at [765, 789] on div "Sold Items By Department By Categories Total Sold £207,145 Jewellery, Watches &…" at bounding box center [701, 651] width 886 height 279
